Goal: Register for event/course

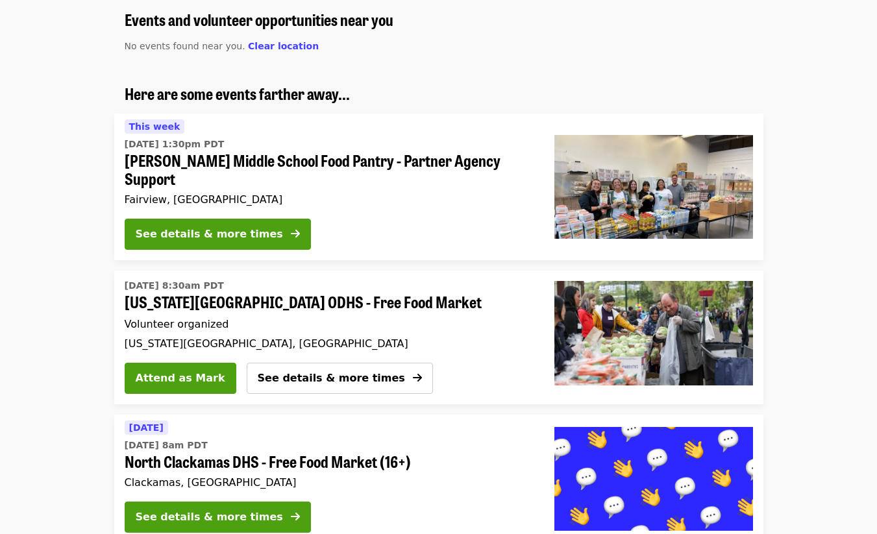
scroll to position [106, 0]
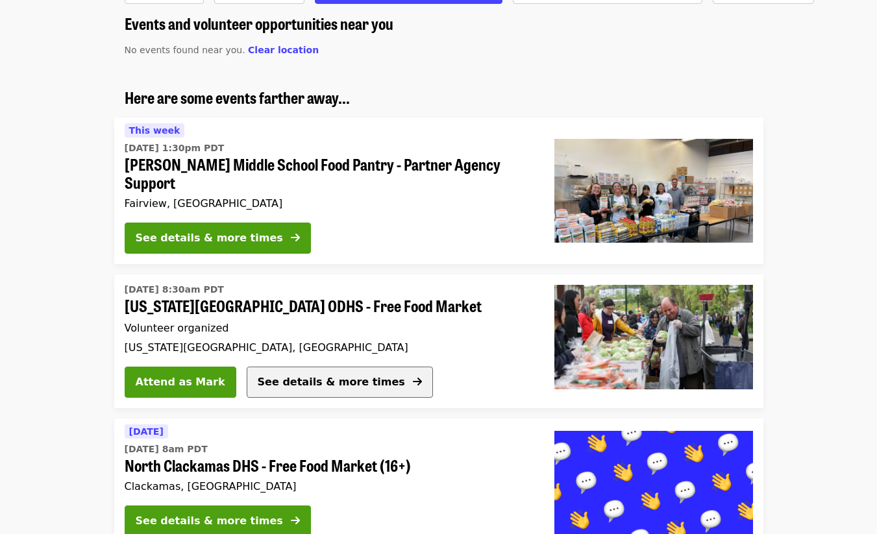
click at [299, 376] on span "See details & more times" at bounding box center [331, 382] width 147 height 12
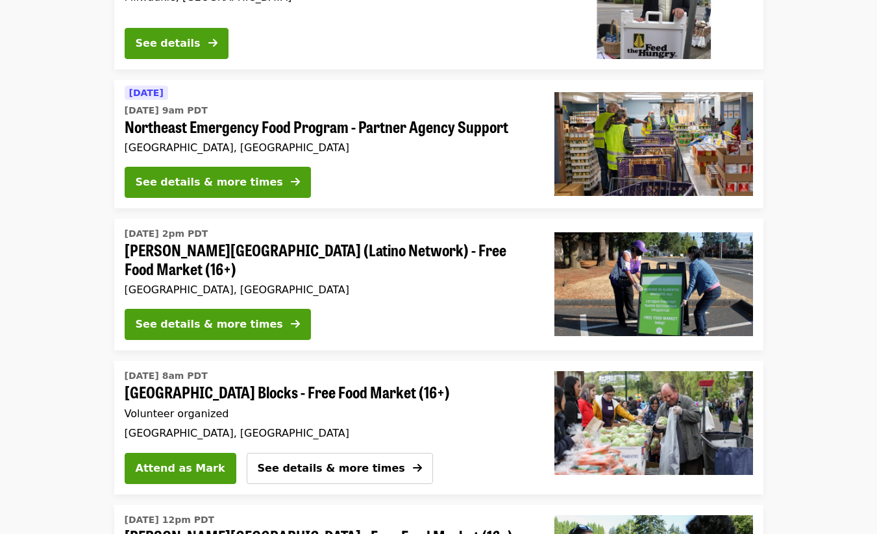
scroll to position [1018, 0]
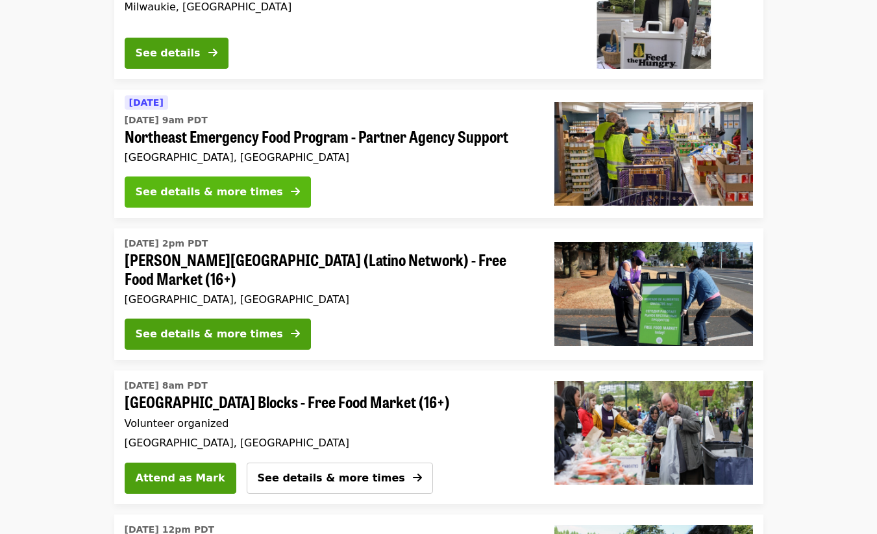
click at [245, 184] on div "See details & more times" at bounding box center [209, 192] width 147 height 16
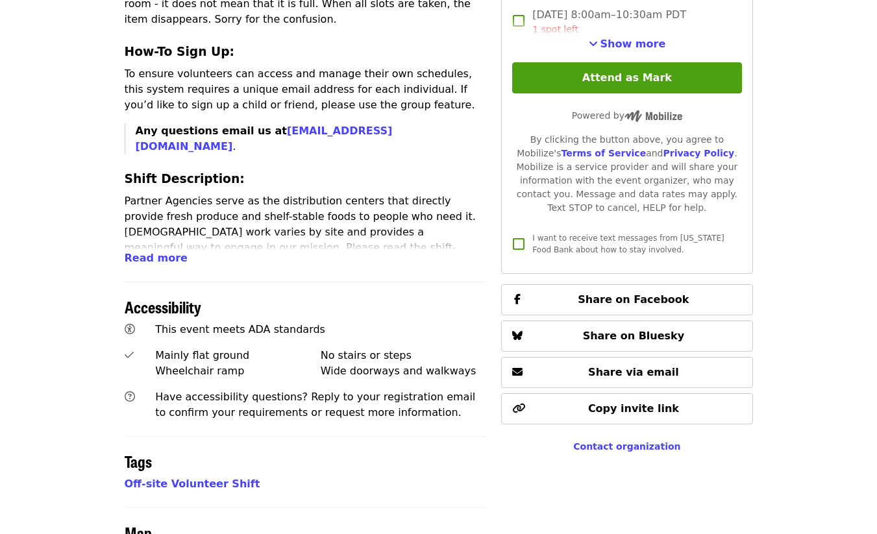
scroll to position [594, 0]
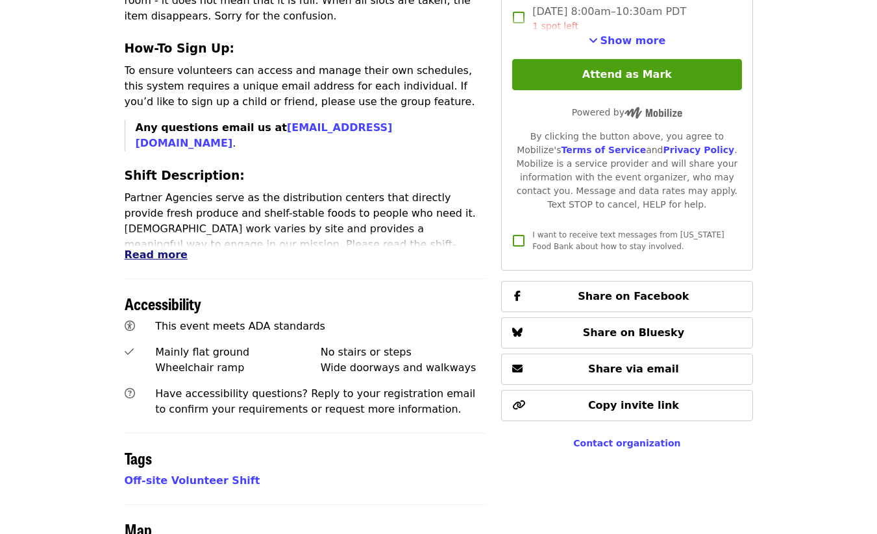
click at [145, 249] on span "Read more" at bounding box center [156, 255] width 63 height 12
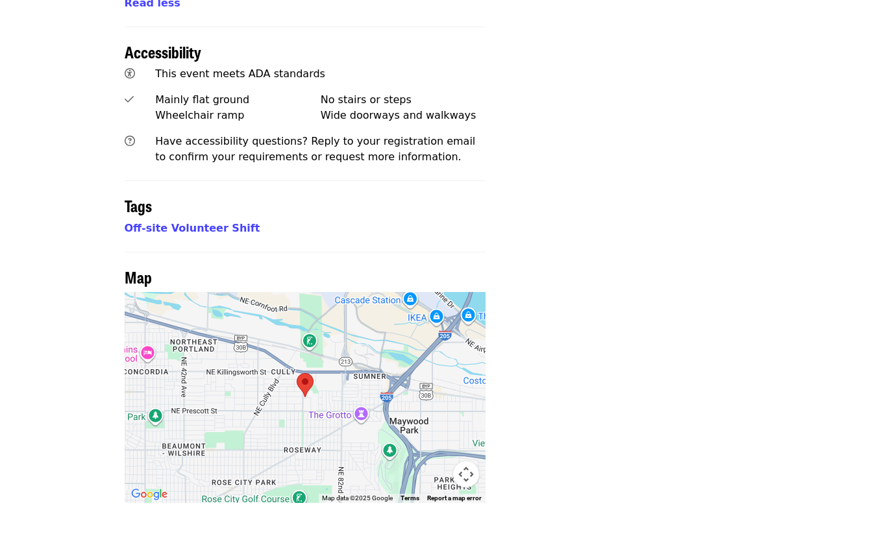
scroll to position [1345, 0]
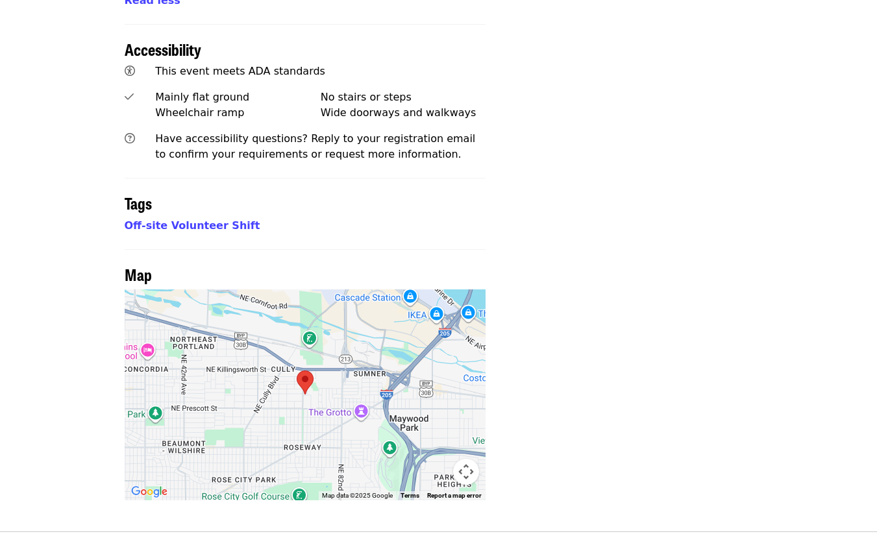
click at [297, 290] on div at bounding box center [306, 395] width 362 height 211
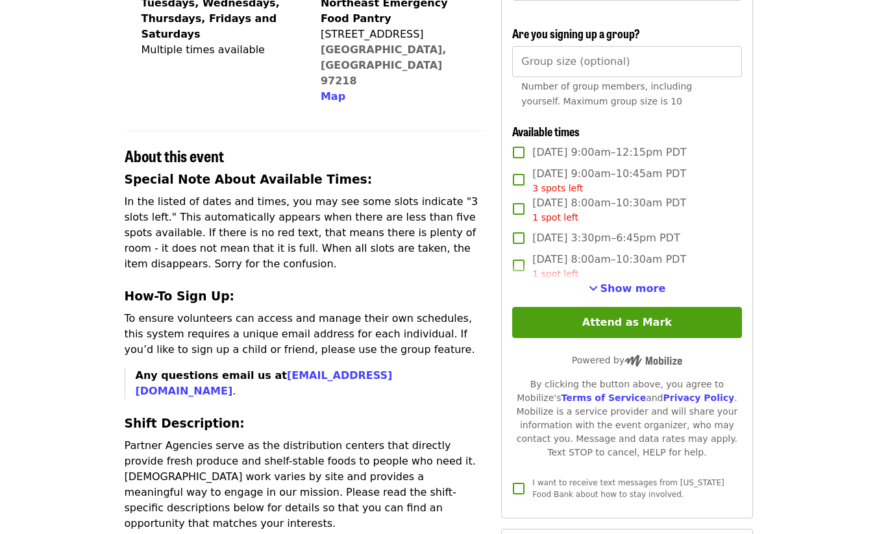
scroll to position [362, 0]
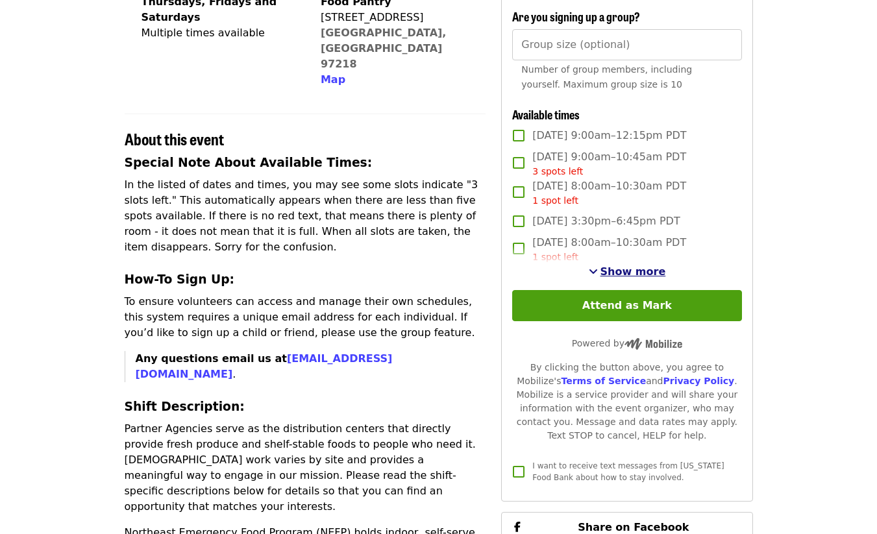
click at [642, 271] on span "Show more" at bounding box center [634, 272] width 66 height 12
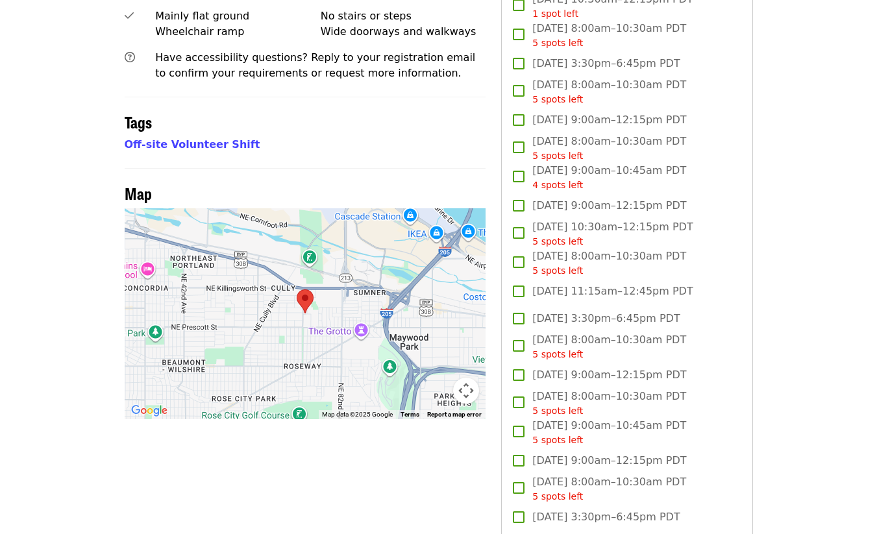
scroll to position [1425, 0]
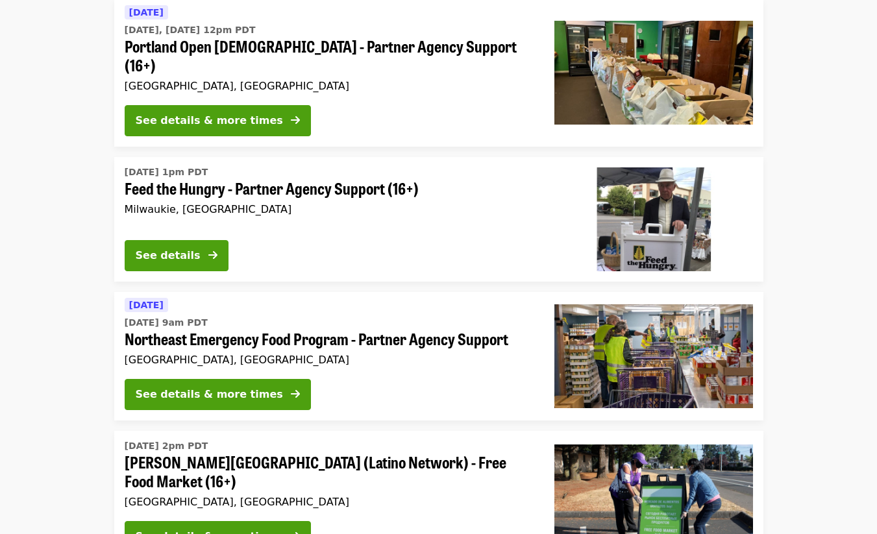
scroll to position [810, 0]
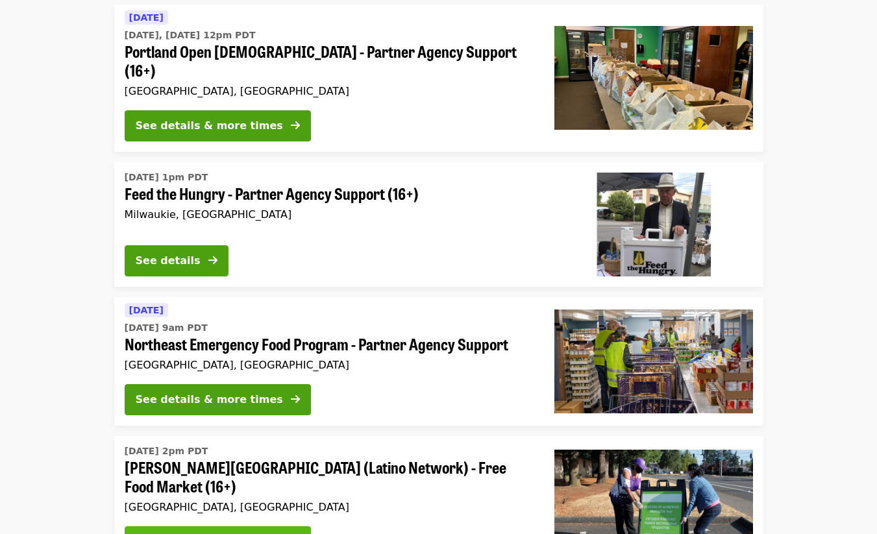
click at [226, 534] on div "See details & more times" at bounding box center [209, 542] width 147 height 16
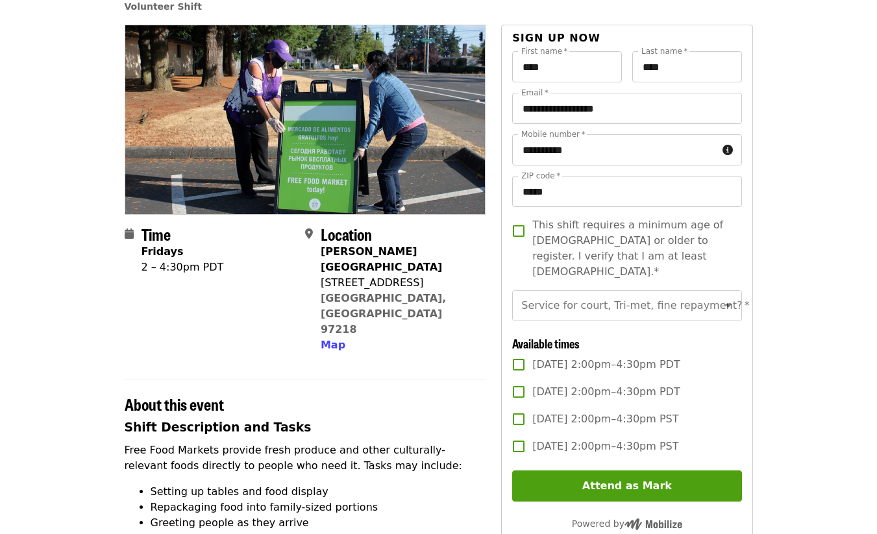
scroll to position [141, 0]
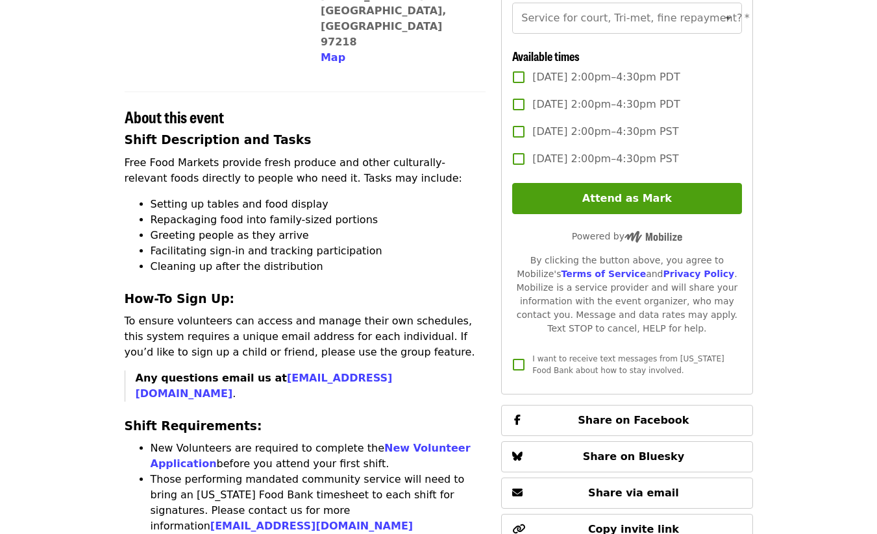
scroll to position [0, 0]
